Goal: Task Accomplishment & Management: Manage account settings

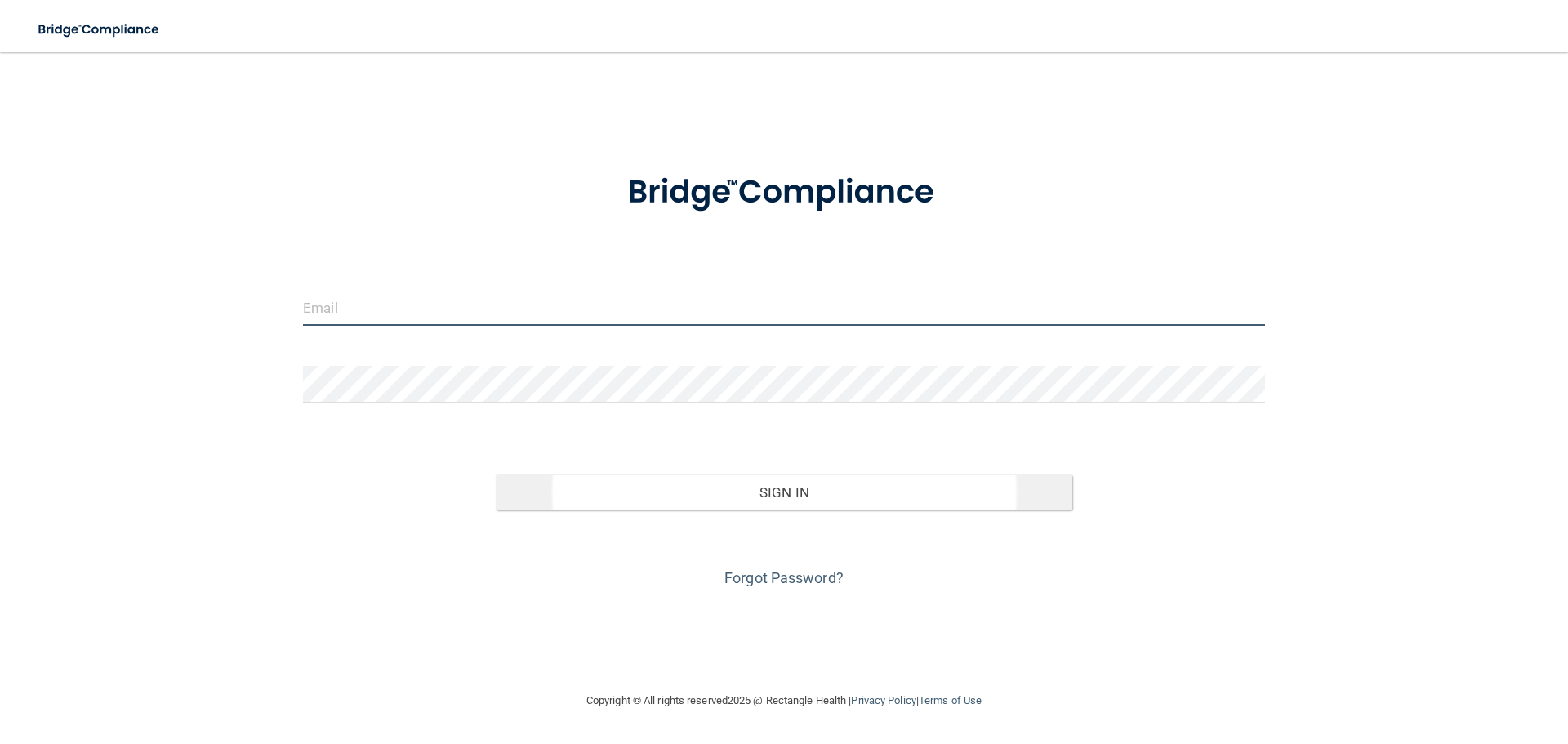
type input "[EMAIL_ADDRESS][DOMAIN_NAME]"
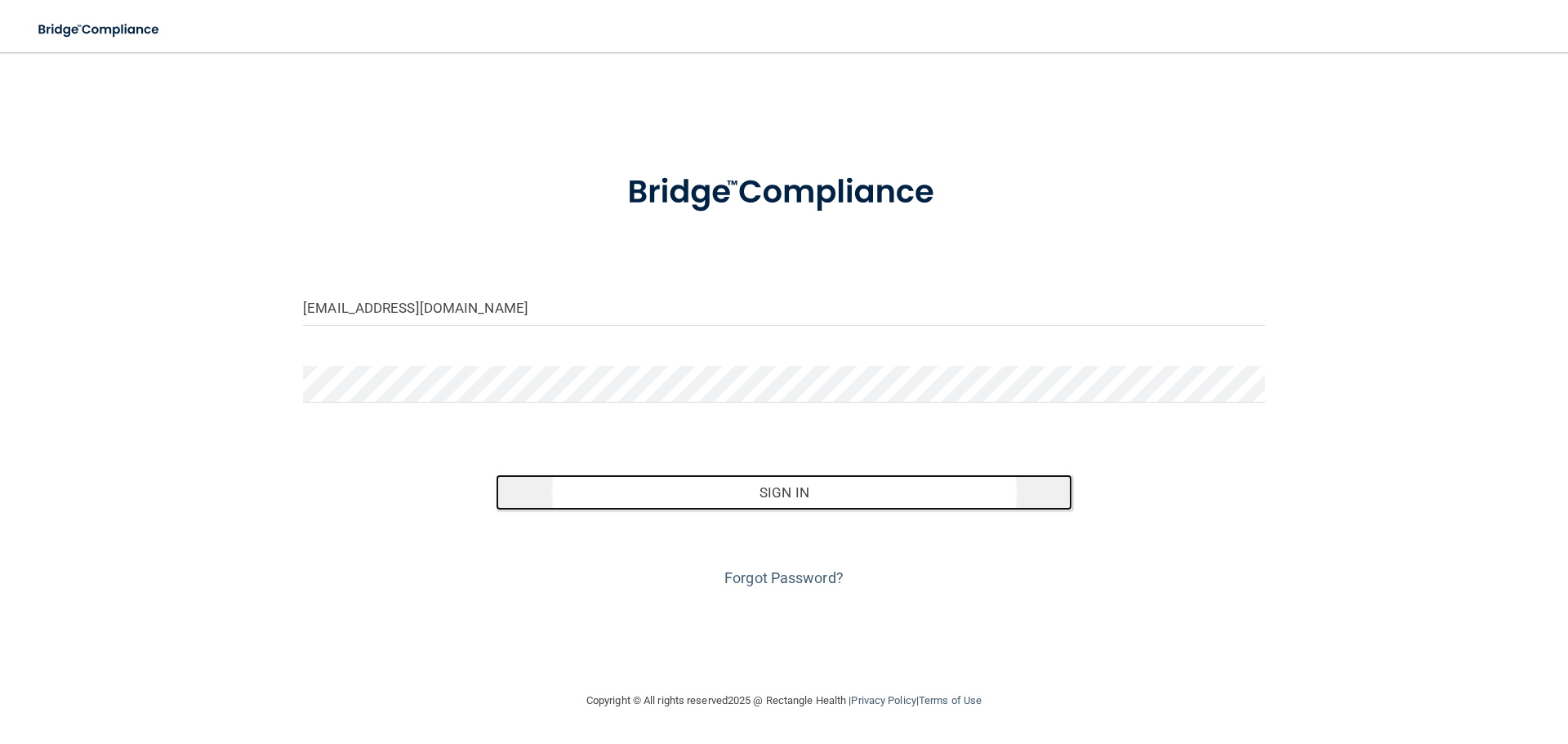
click at [780, 497] on button "Sign In" at bounding box center [784, 492] width 577 height 36
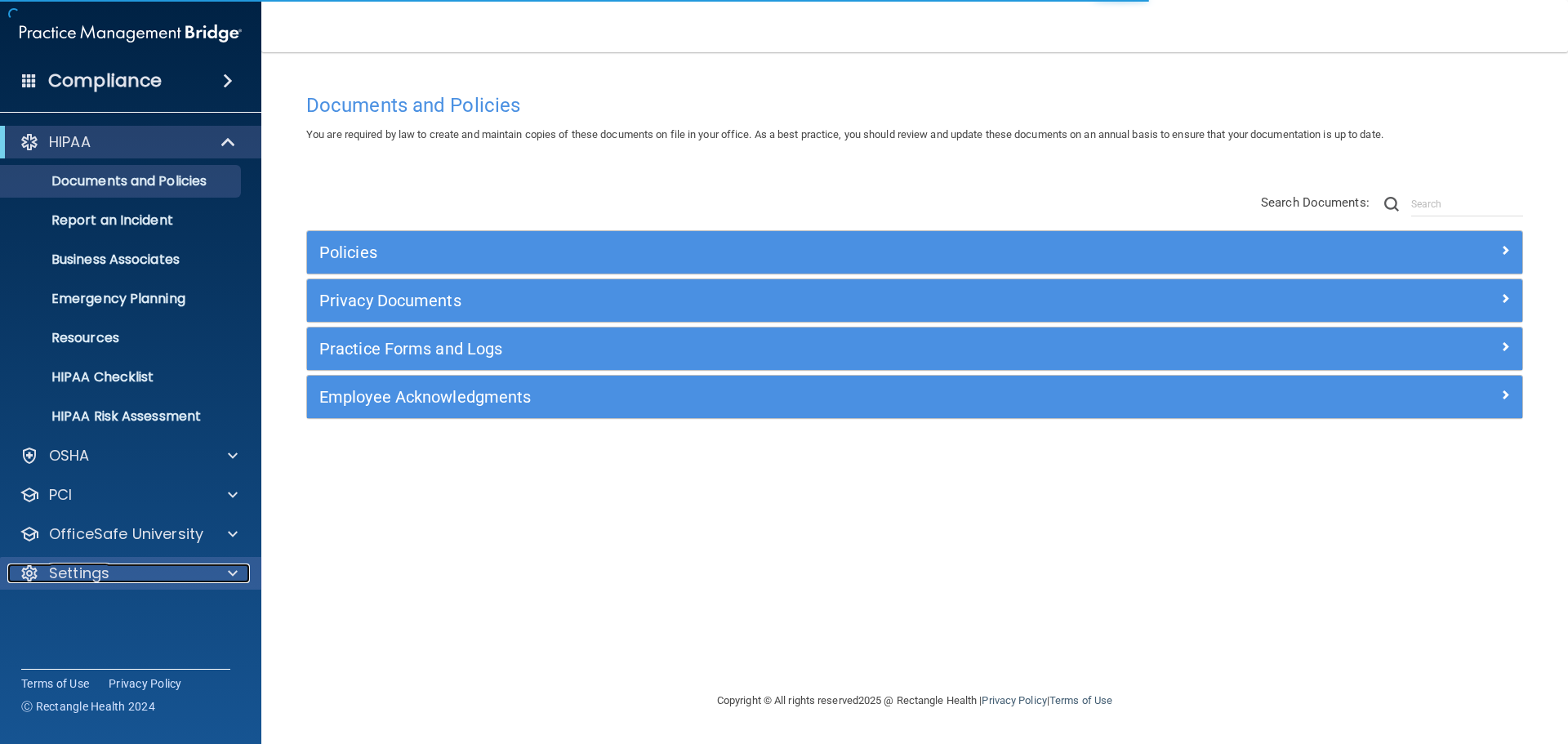
click at [234, 572] on span at bounding box center [232, 574] width 10 height 20
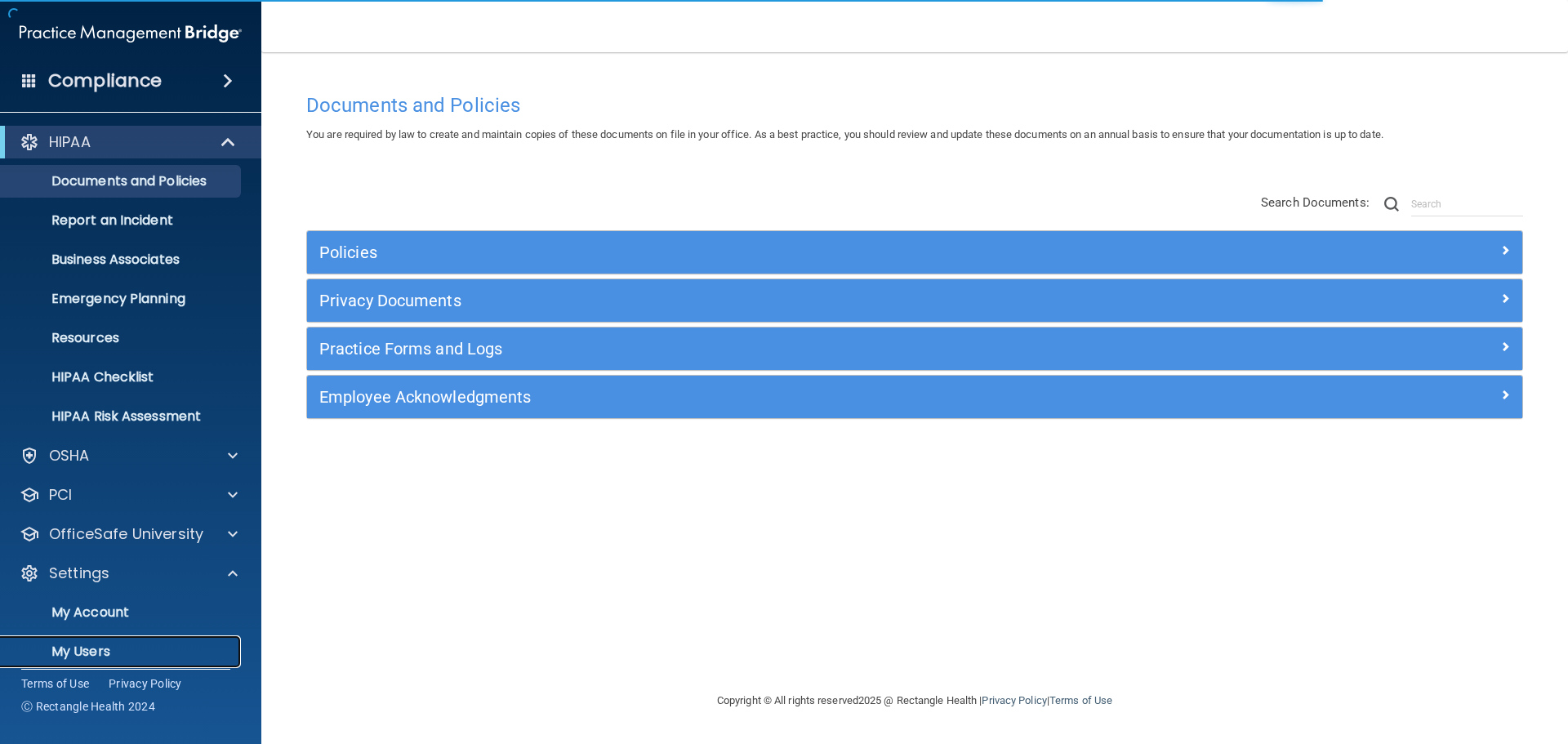
click at [102, 649] on p "My Users" at bounding box center [122, 652] width 223 height 16
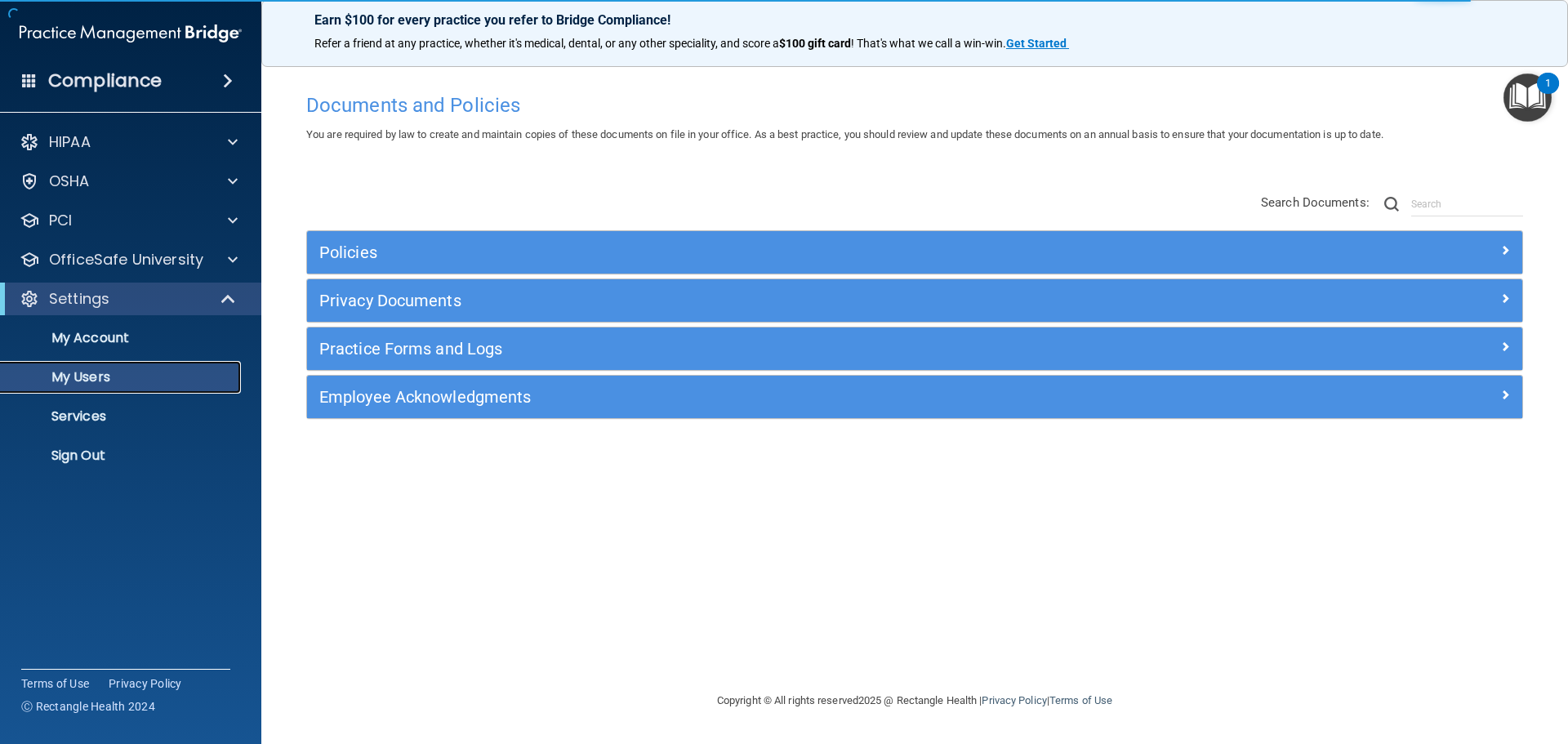
select select "20"
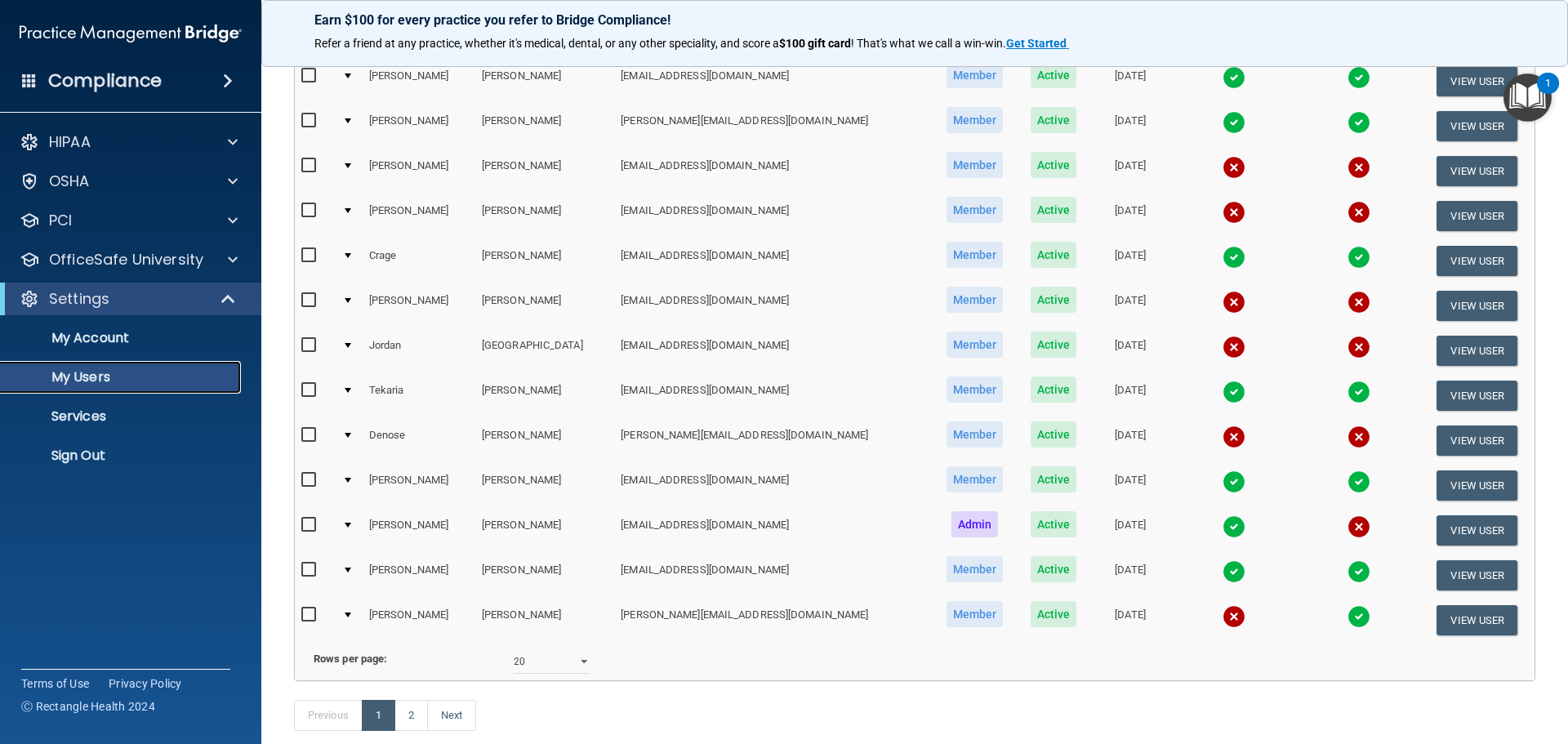
scroll to position [572, 0]
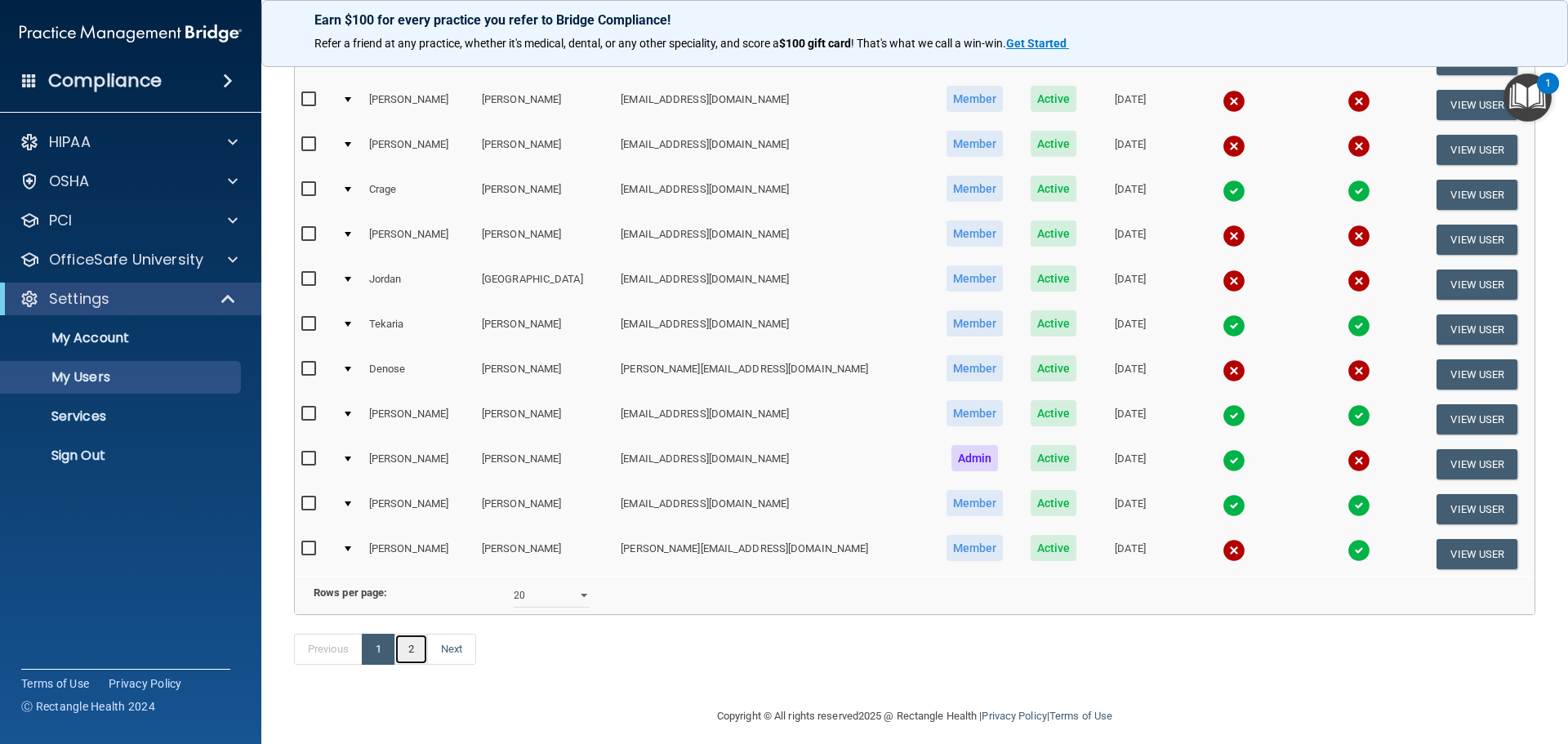
click at [417, 665] on link "2" at bounding box center [411, 649] width 33 height 31
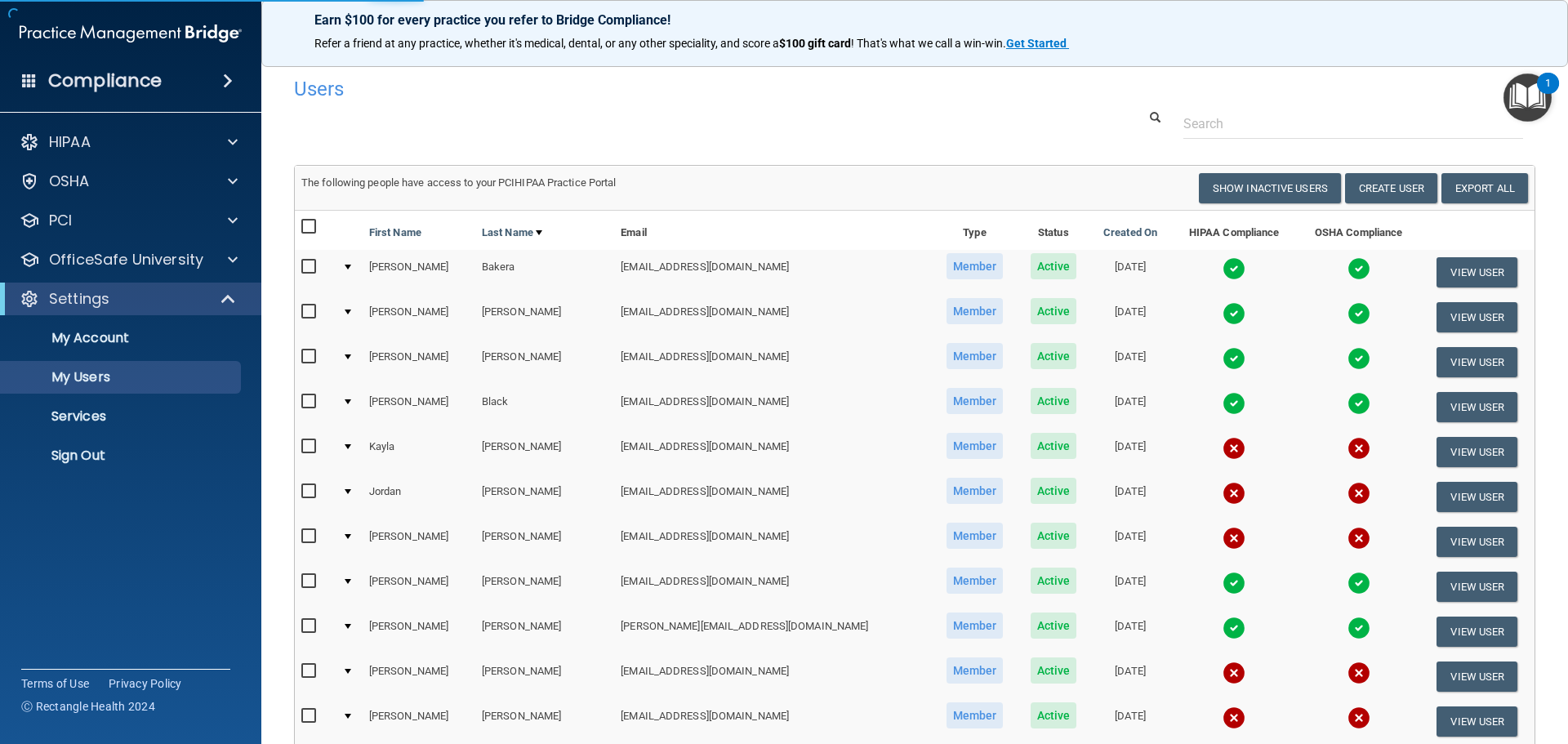
select select "20"
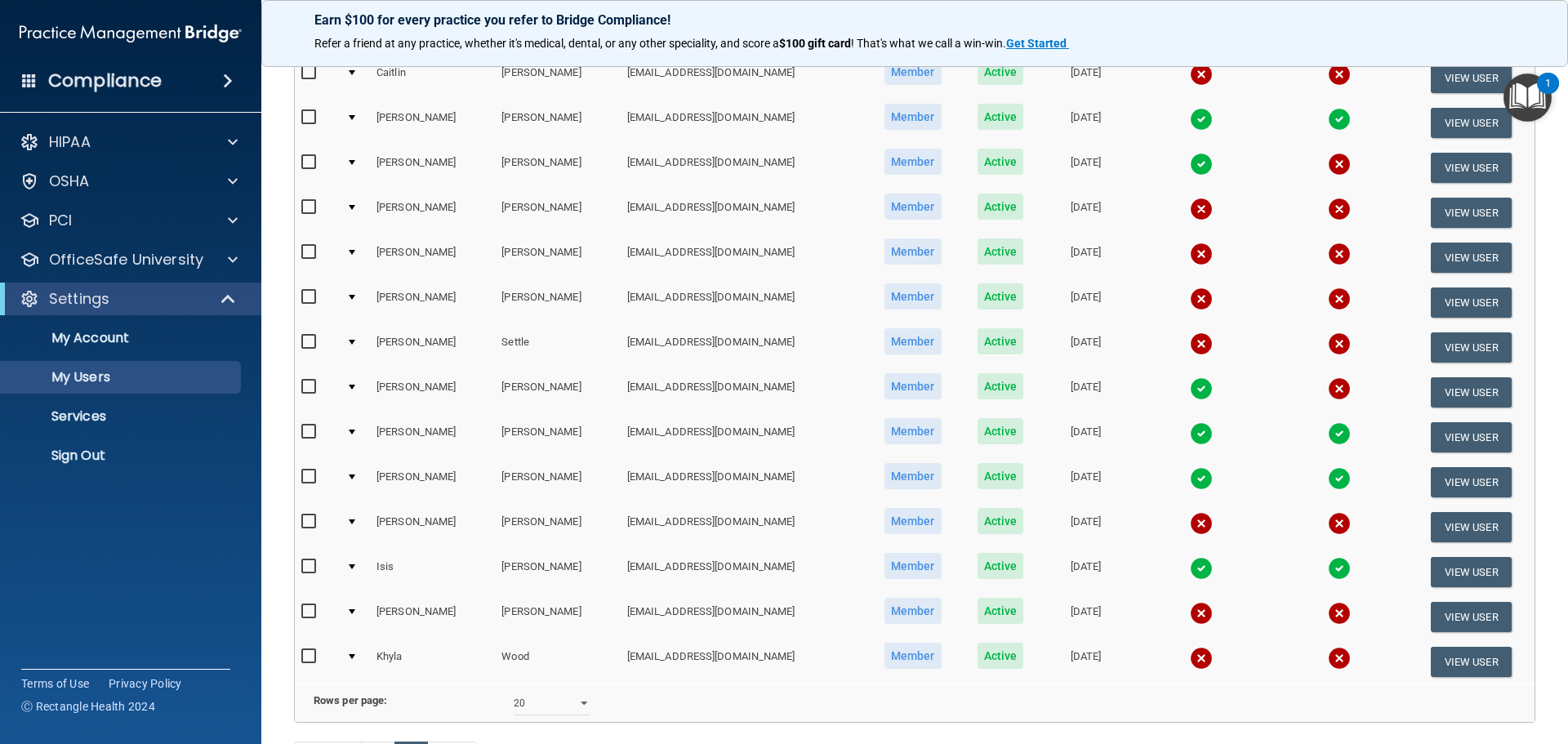
scroll to position [245, 0]
